Goal: Navigation & Orientation: Find specific page/section

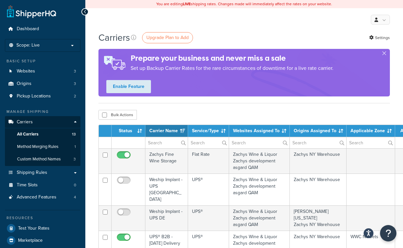
select select "15"
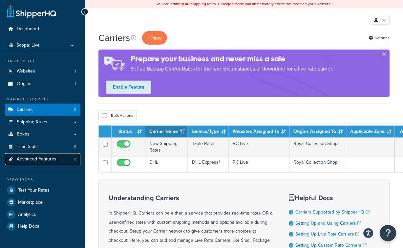
click at [67, 157] on link "Advanced Features 2" at bounding box center [42, 159] width 75 height 12
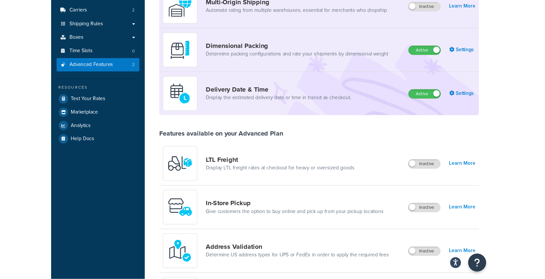
scroll to position [28, 0]
